Goal: Information Seeking & Learning: Learn about a topic

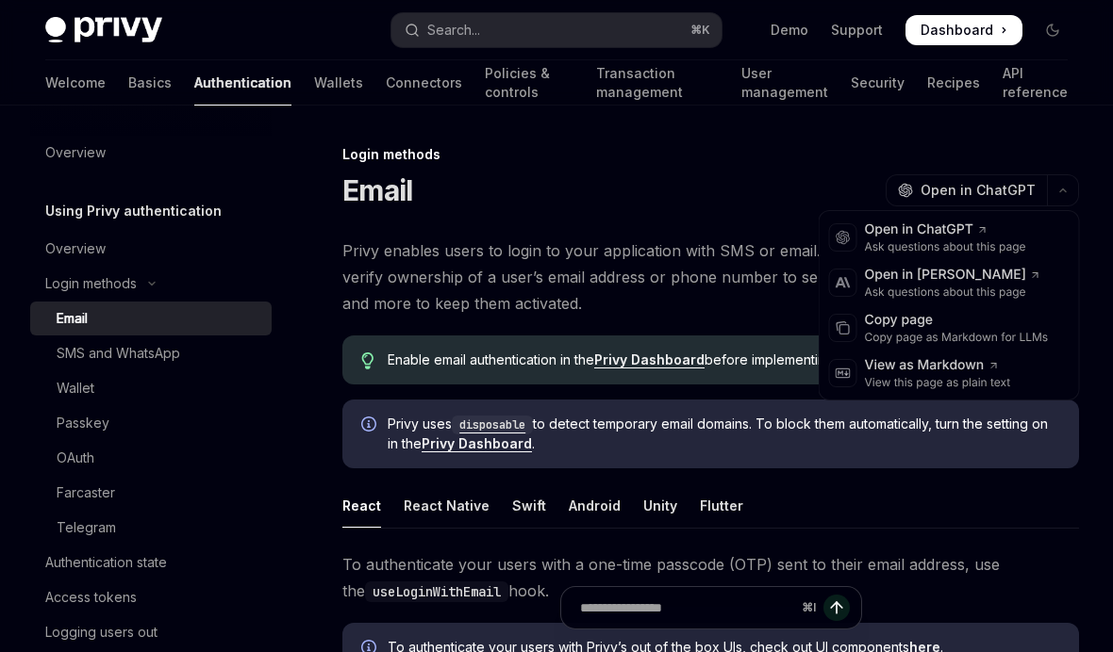
click at [1027, 149] on div "Login methods" at bounding box center [710, 154] width 736 height 19
click at [999, 229] on div "Open in ChatGPT" at bounding box center [945, 230] width 161 height 19
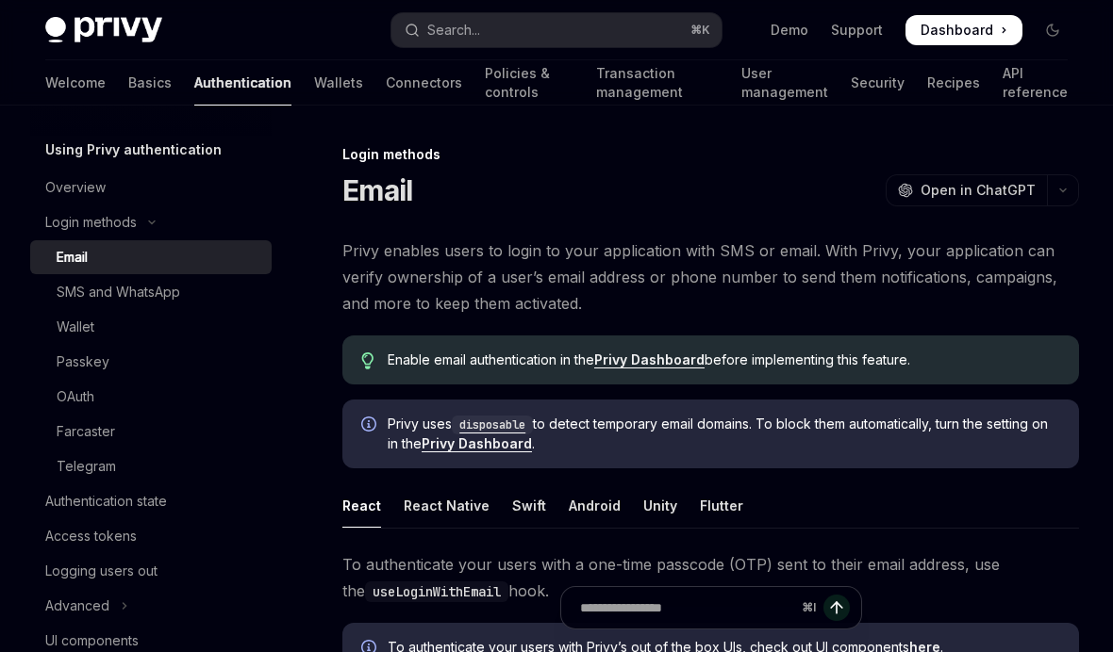
scroll to position [72, 0]
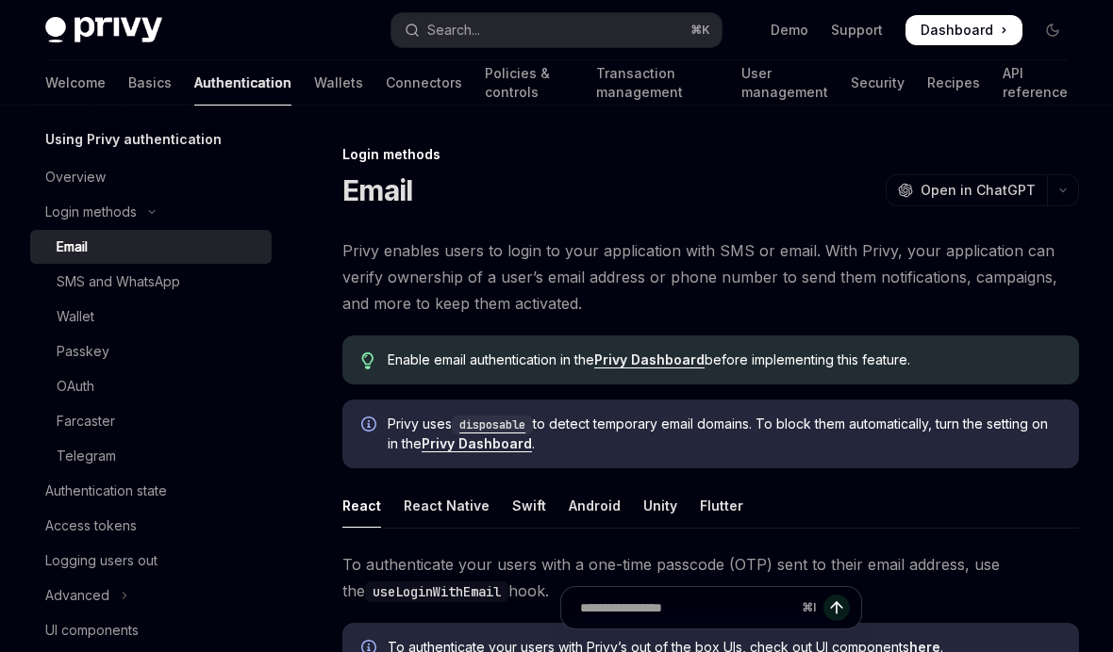
click at [223, 322] on div "Wallet" at bounding box center [159, 317] width 204 height 23
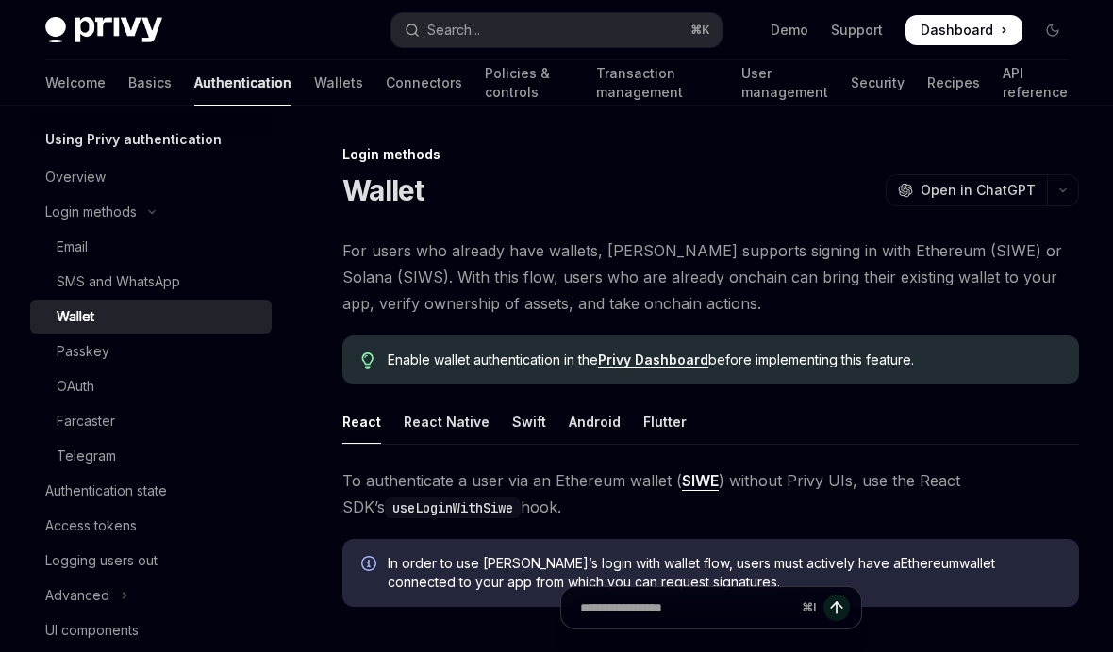
click at [175, 362] on div "Passkey" at bounding box center [159, 351] width 204 height 23
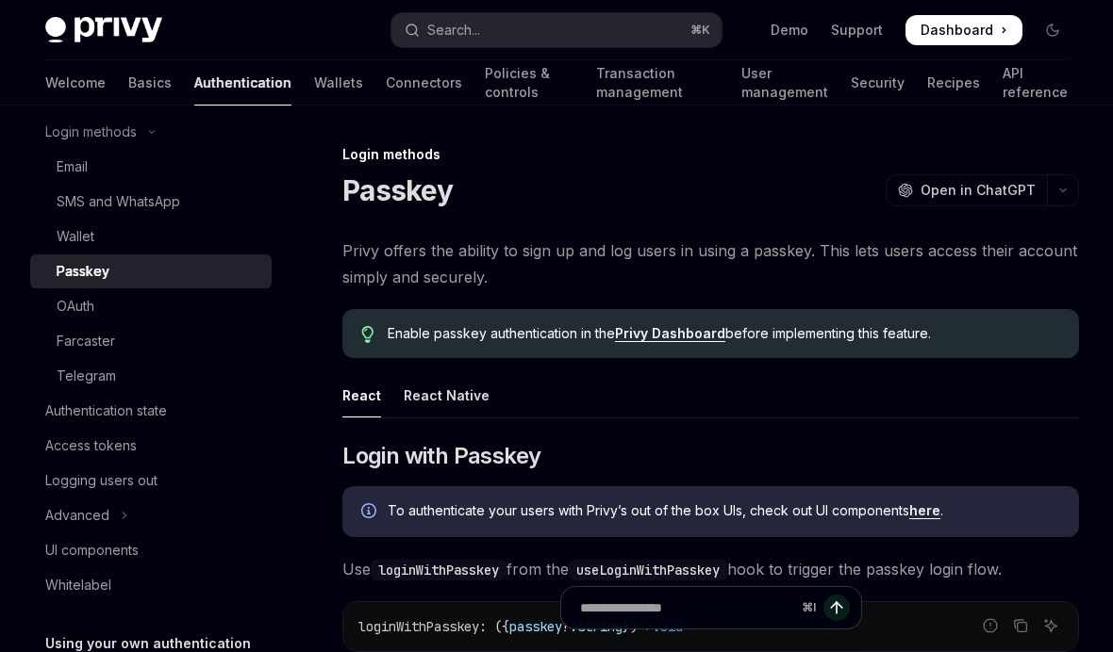
scroll to position [153, 0]
click at [226, 415] on div "Authentication state" at bounding box center [152, 410] width 215 height 23
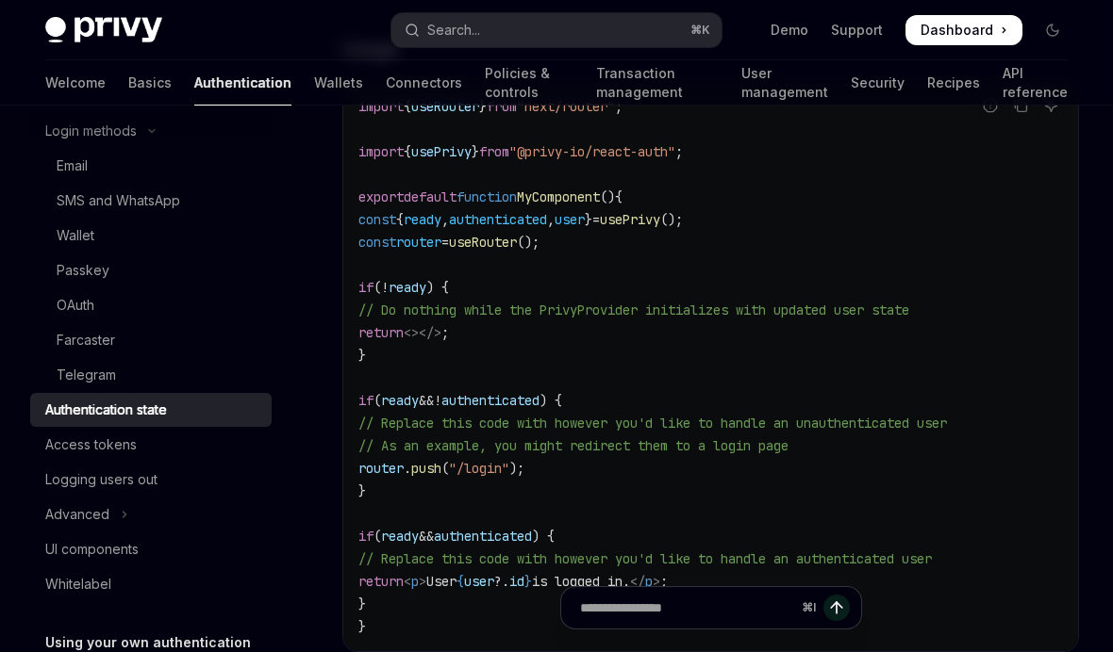
scroll to position [634, 0]
click at [231, 471] on div "Logging users out" at bounding box center [152, 480] width 215 height 23
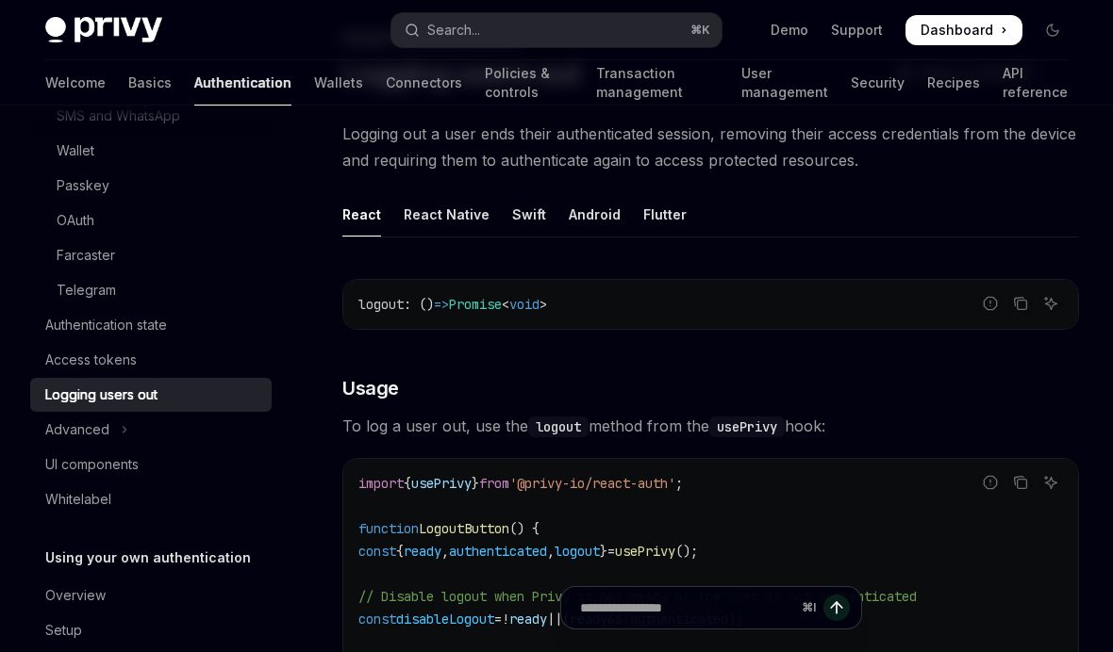
scroll to position [238, 0]
click at [201, 433] on button "Advanced" at bounding box center [150, 430] width 241 height 34
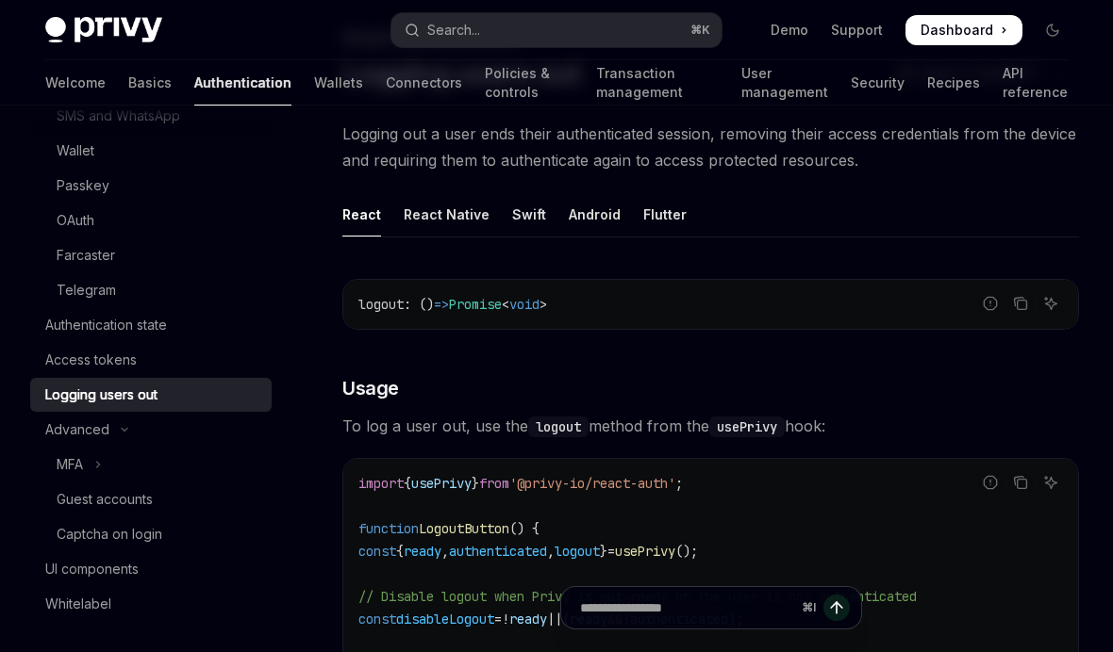
click at [181, 533] on div "Captcha on login" at bounding box center [159, 534] width 204 height 23
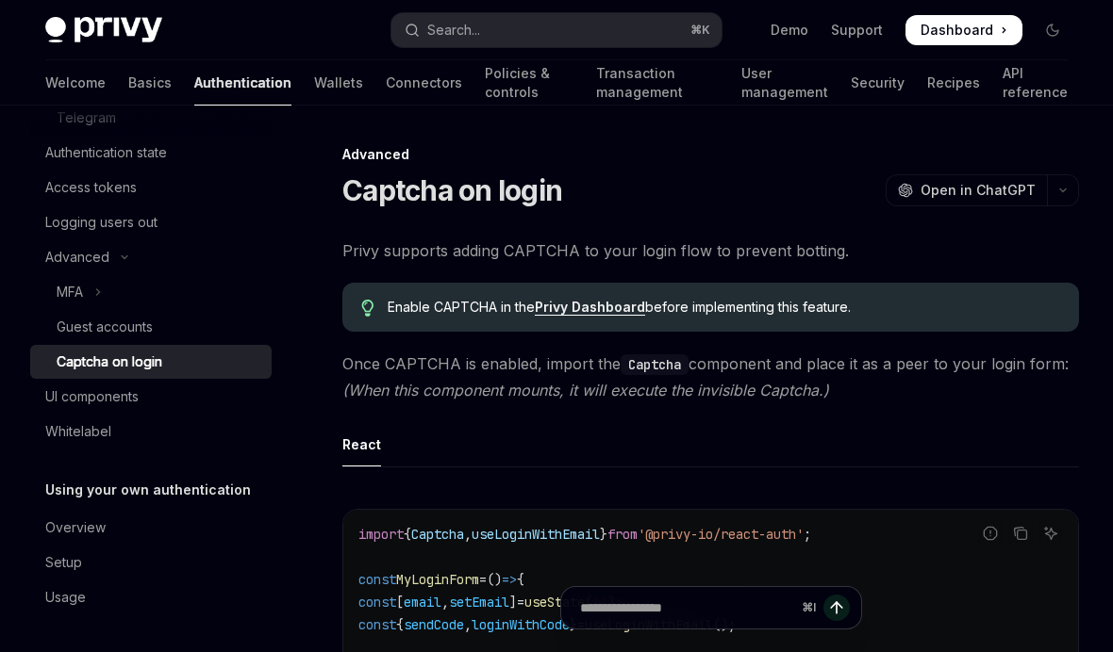
scroll to position [410, 0]
click at [202, 535] on div "Overview" at bounding box center [152, 528] width 215 height 23
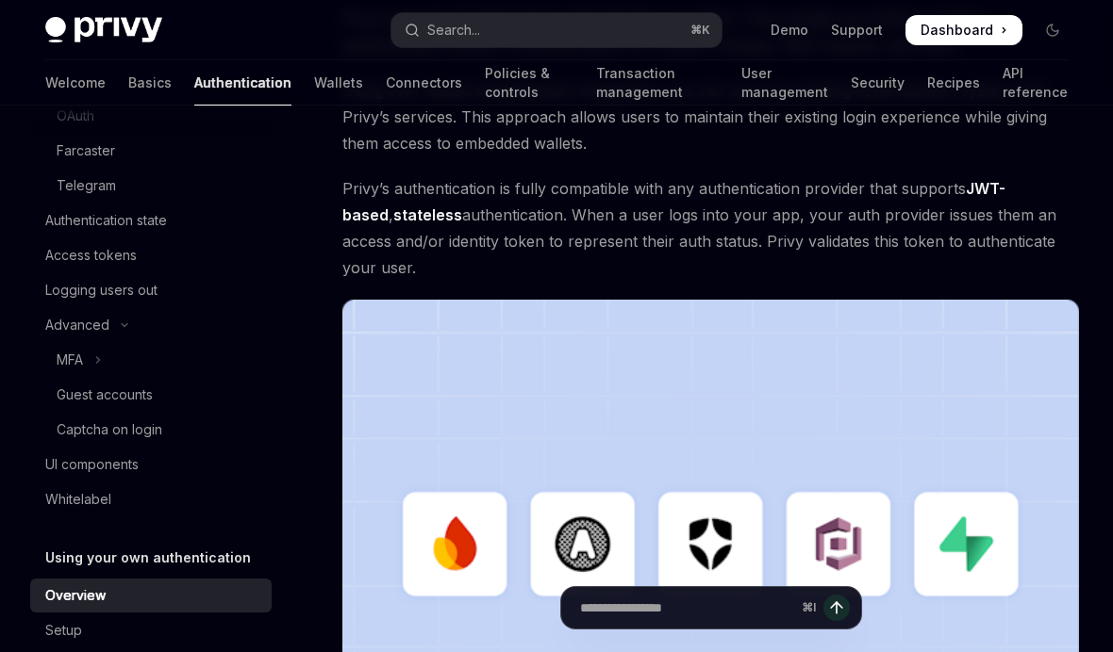
scroll to position [223, 0]
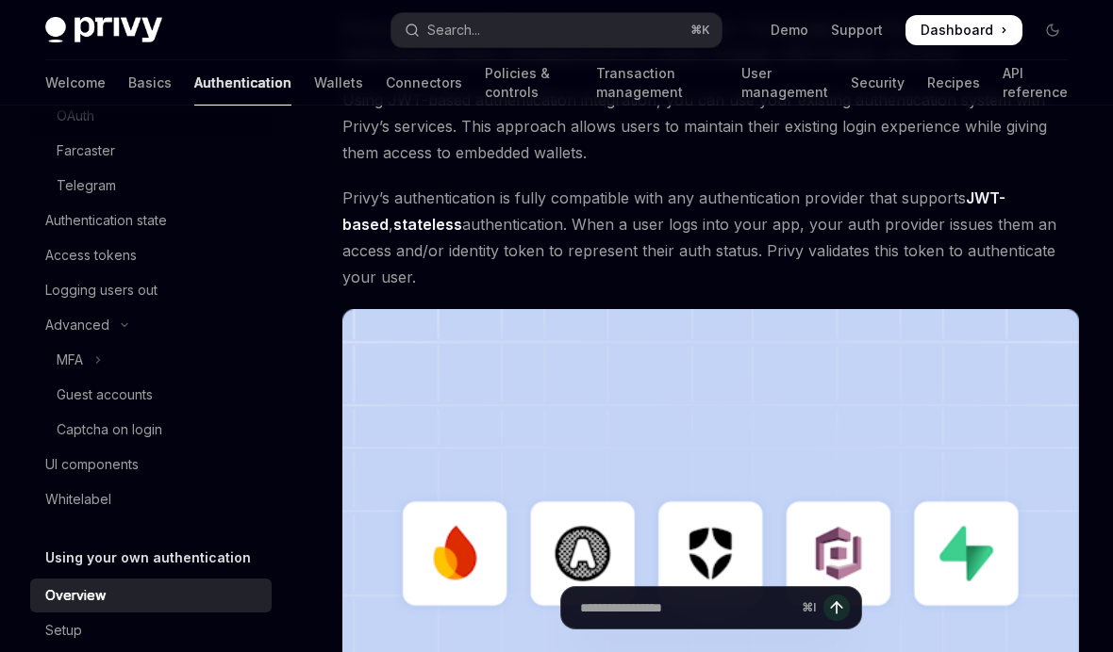
click at [421, 563] on img at bounding box center [710, 572] width 736 height 526
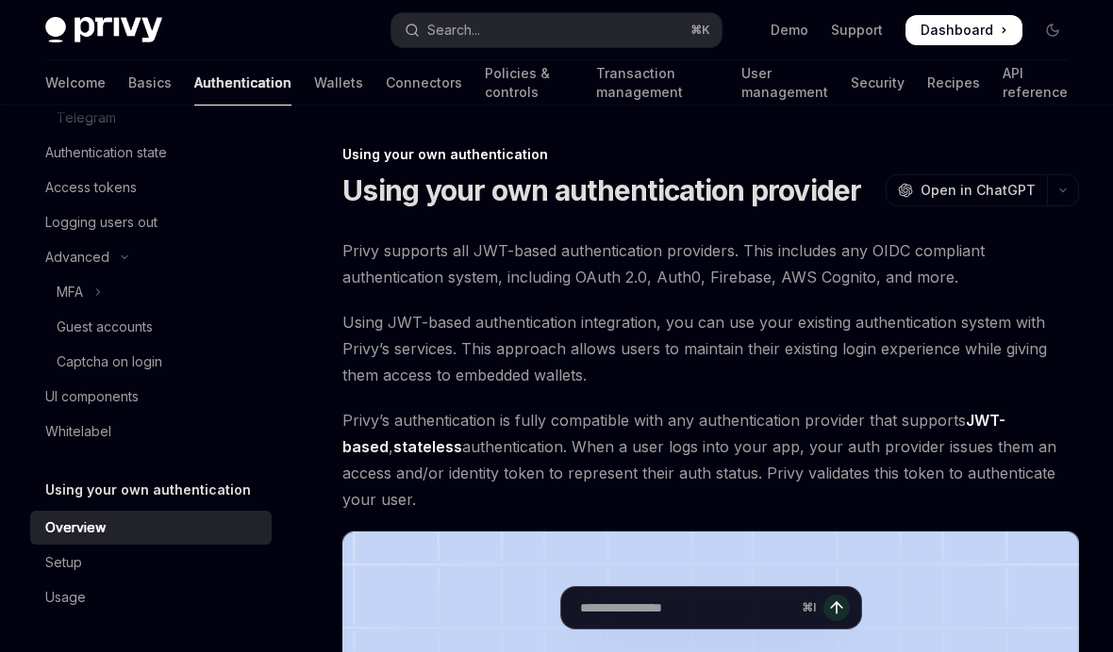
scroll to position [410, 0]
click at [223, 576] on link "Setup" at bounding box center [150, 563] width 241 height 34
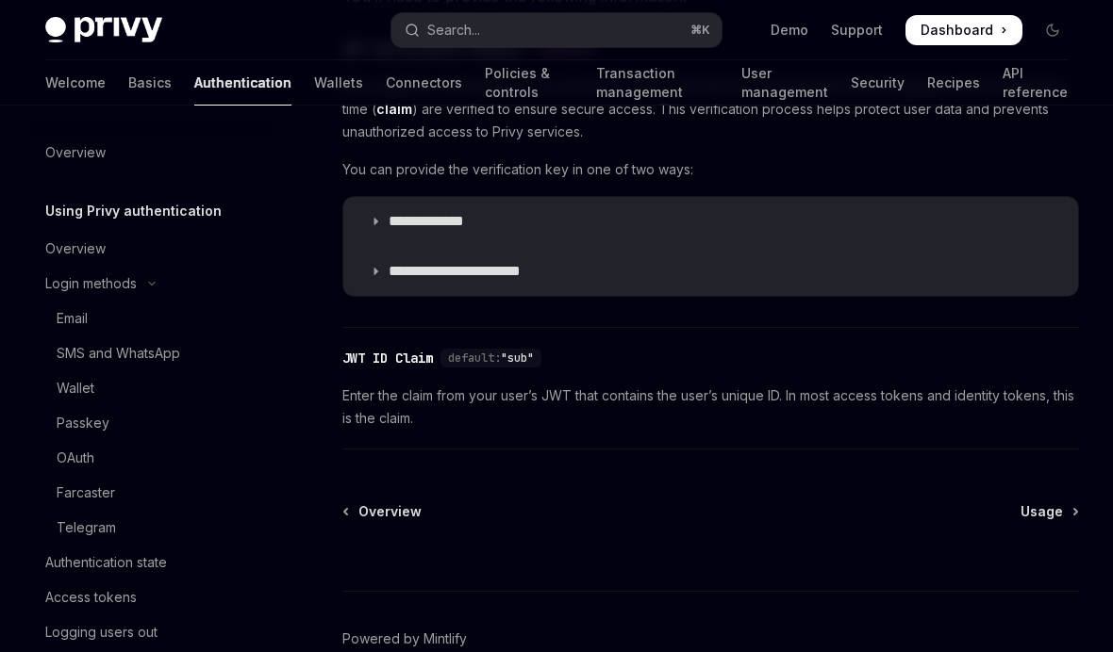
click at [128, 80] on link "Basics" at bounding box center [149, 82] width 43 height 45
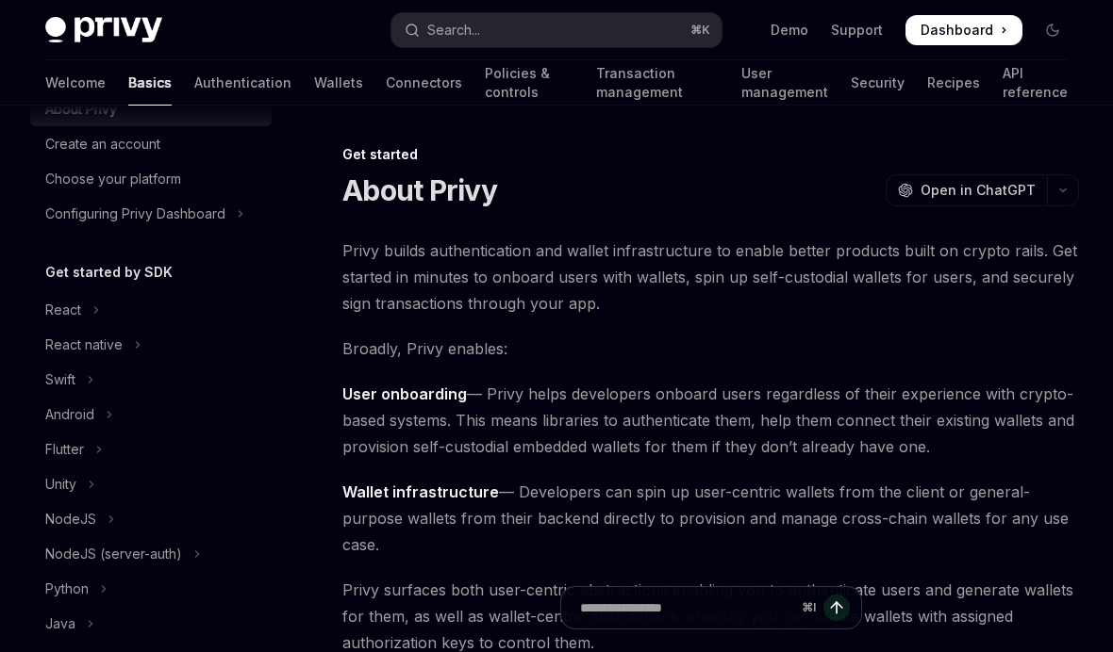
scroll to position [88, 0]
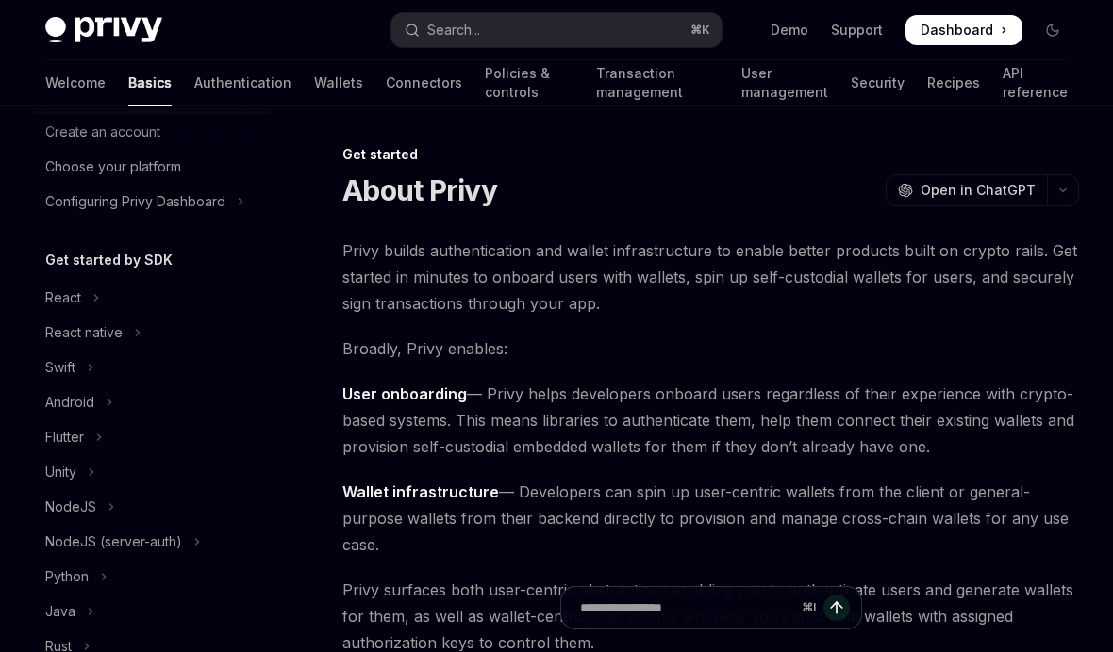
click at [217, 137] on div "Create an account" at bounding box center [152, 132] width 215 height 23
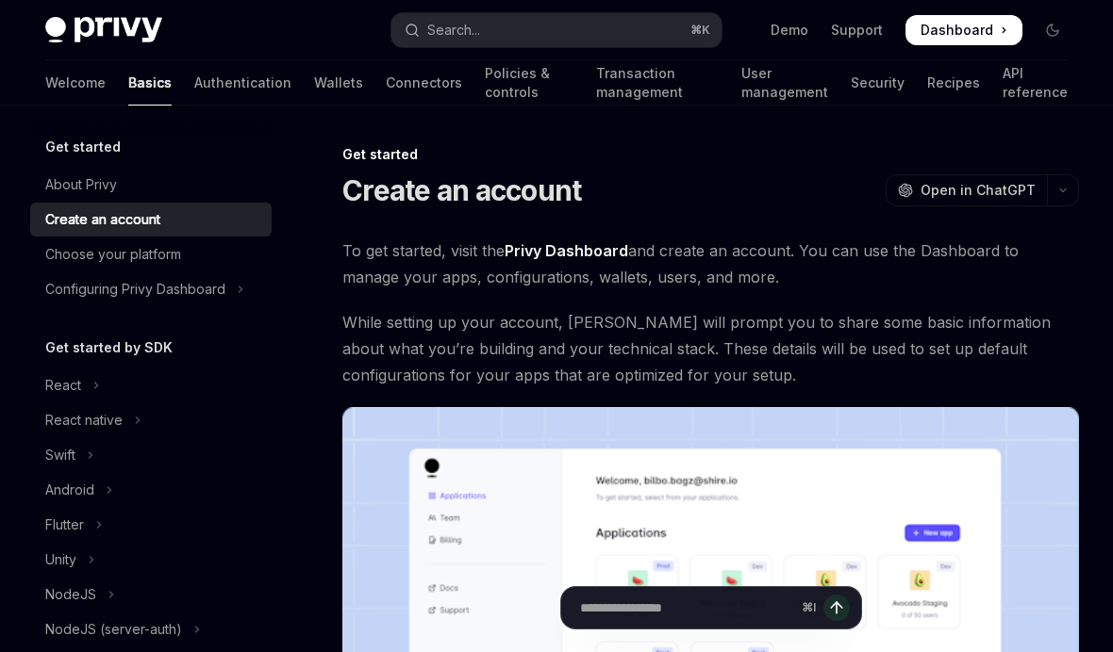
click at [386, 80] on link "Connectors" at bounding box center [424, 82] width 76 height 45
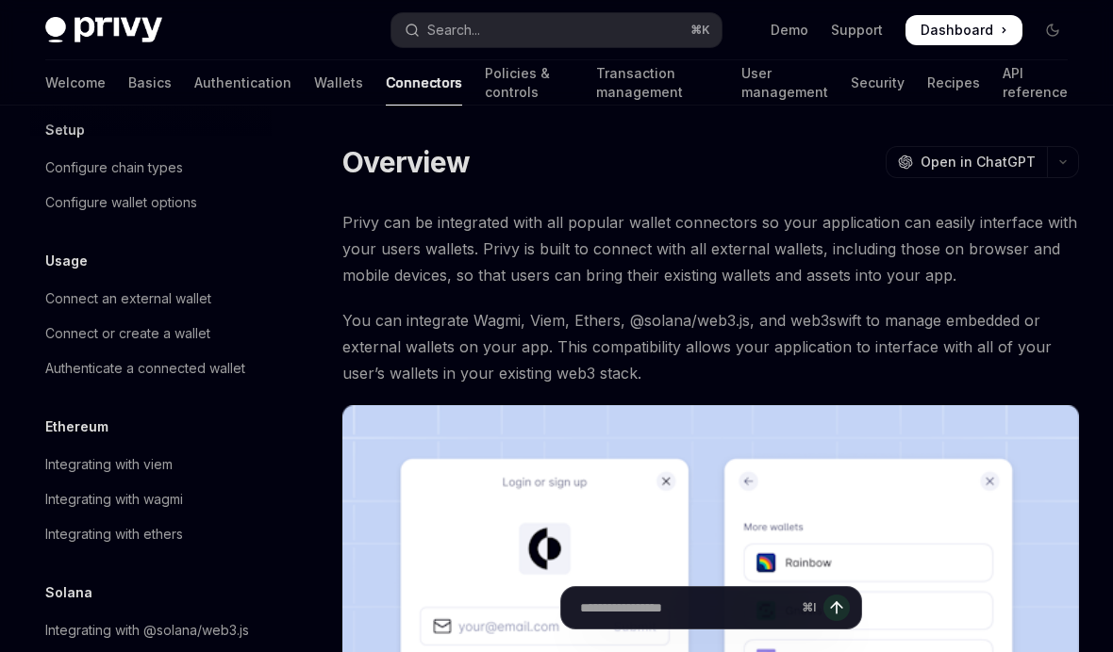
click at [747, 89] on link "User management" at bounding box center [784, 82] width 87 height 45
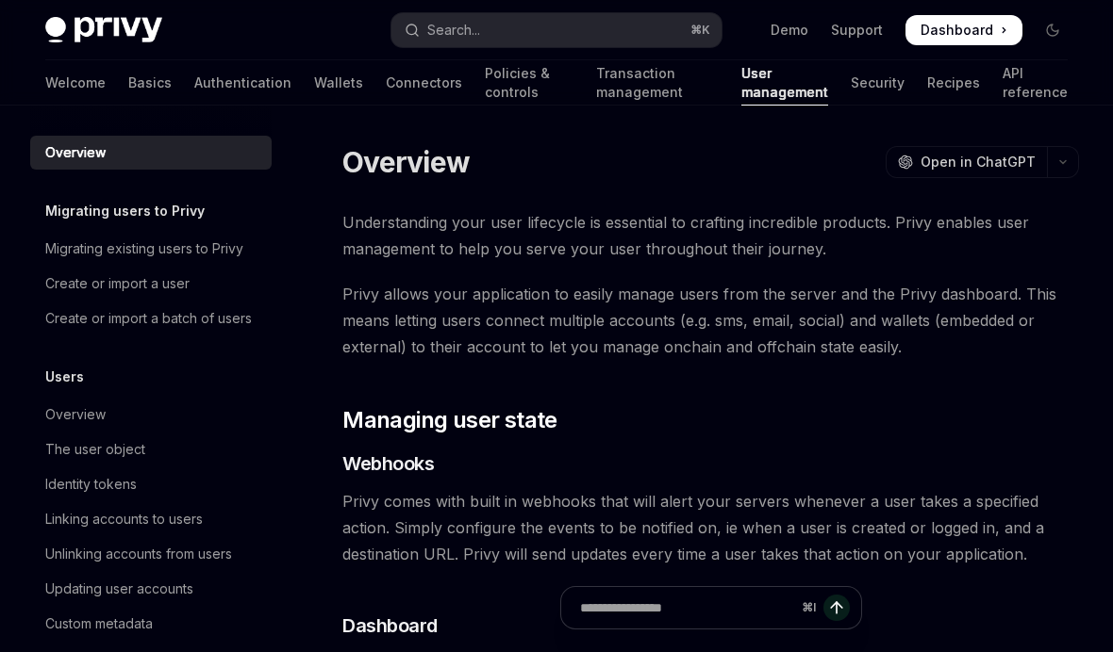
click at [862, 89] on link "Security" at bounding box center [878, 82] width 54 height 45
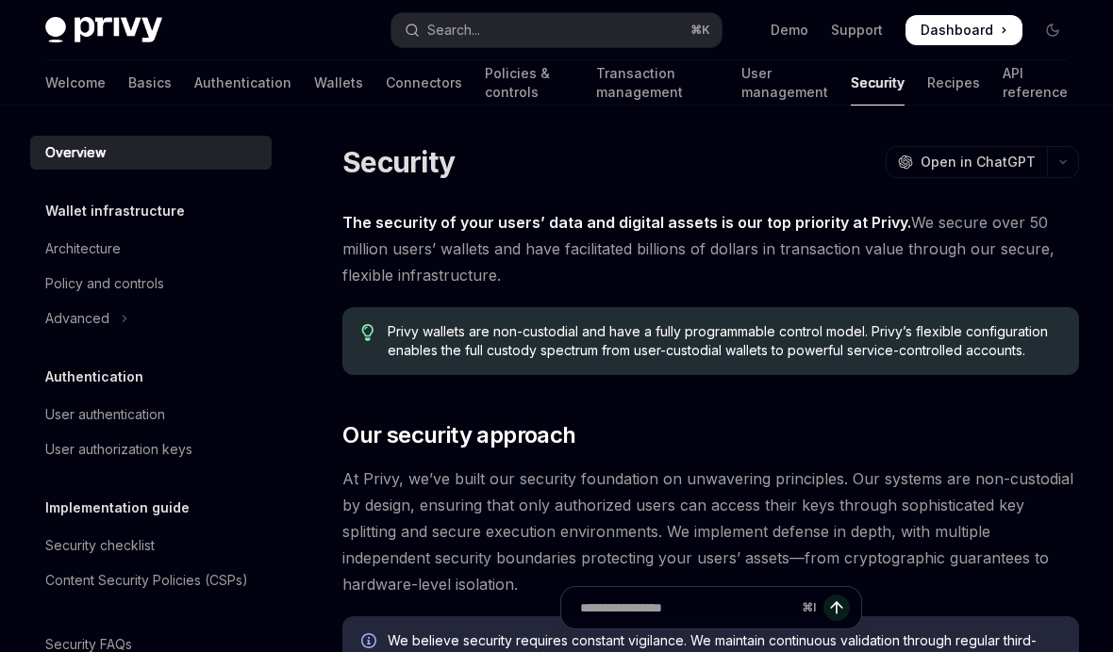
click at [937, 83] on link "Recipes" at bounding box center [953, 82] width 53 height 45
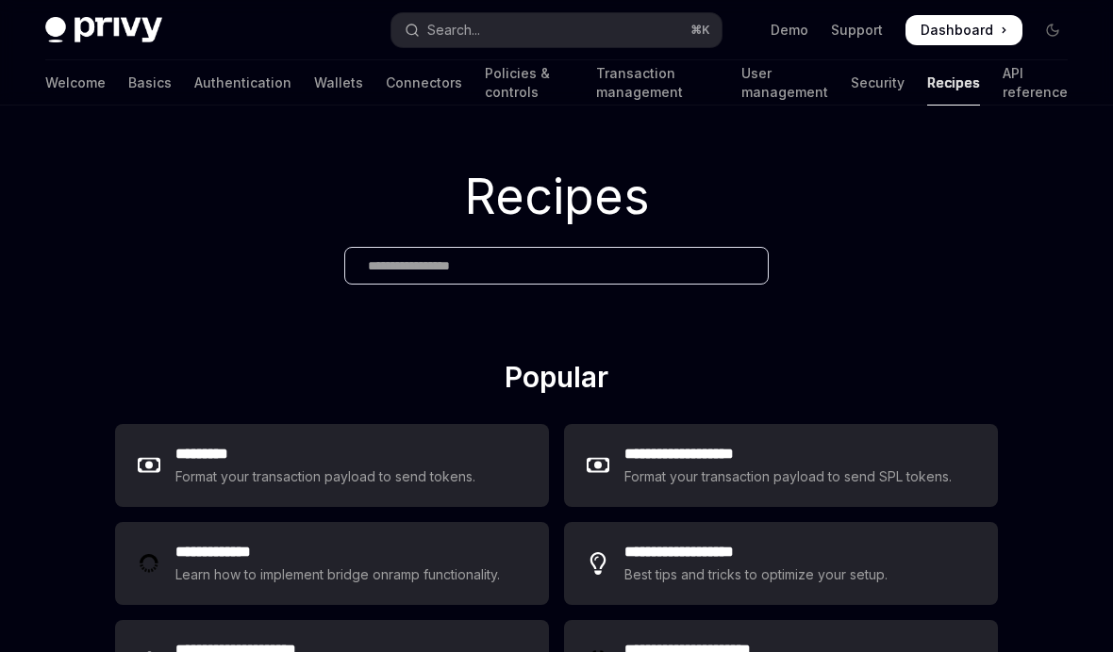
type textarea "*"
